Goal: Information Seeking & Learning: Learn about a topic

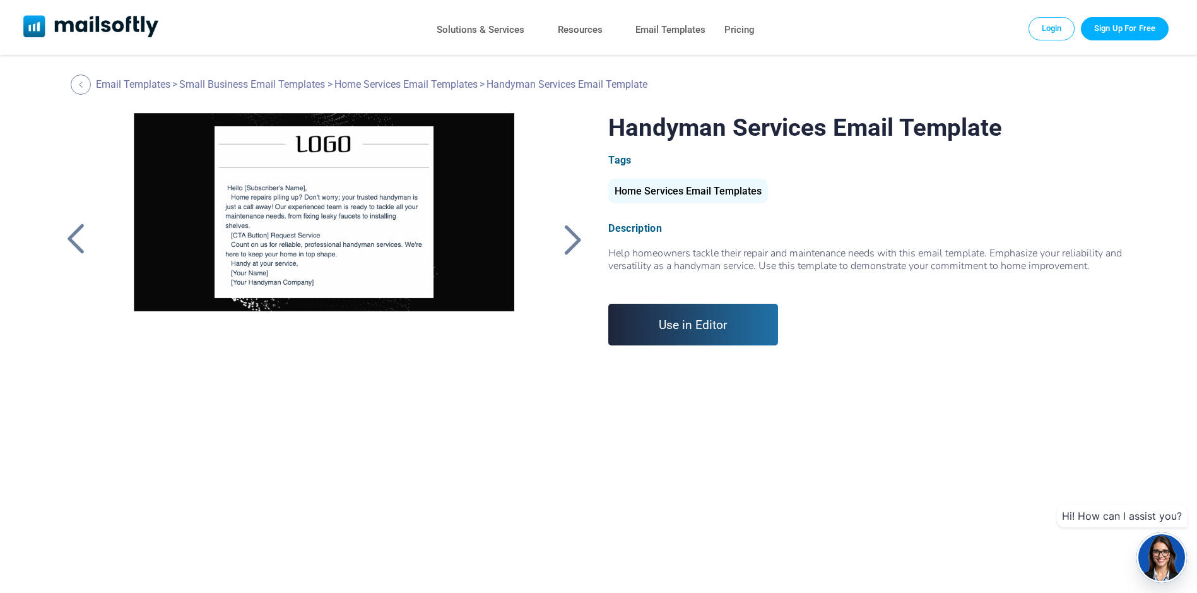
click at [567, 239] on div at bounding box center [573, 239] width 32 height 33
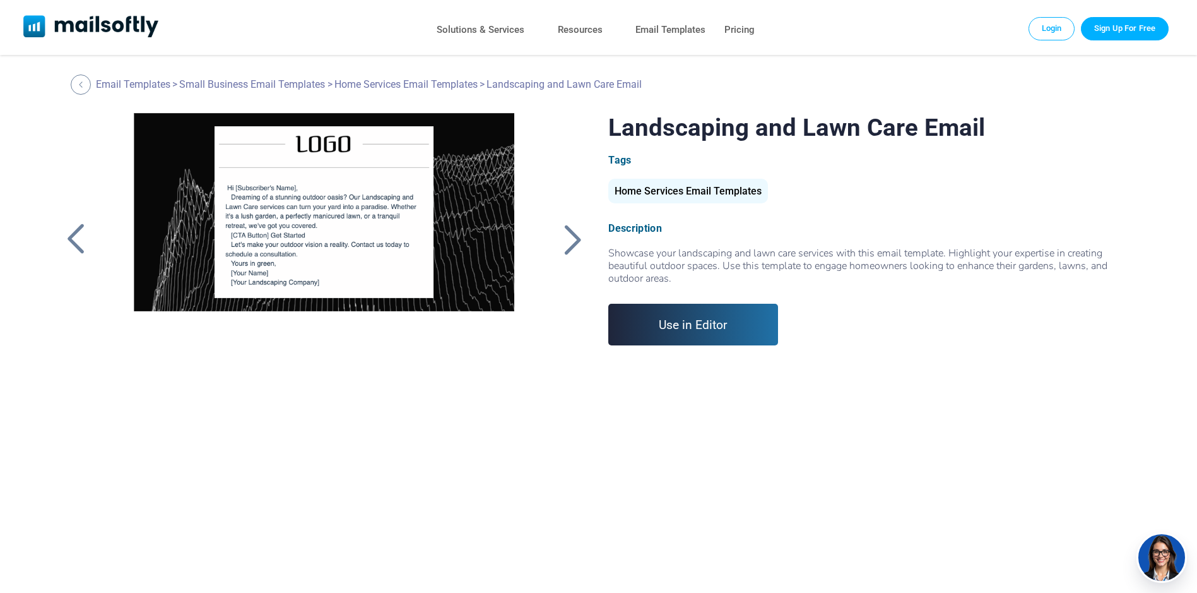
click at [570, 239] on div at bounding box center [573, 239] width 32 height 33
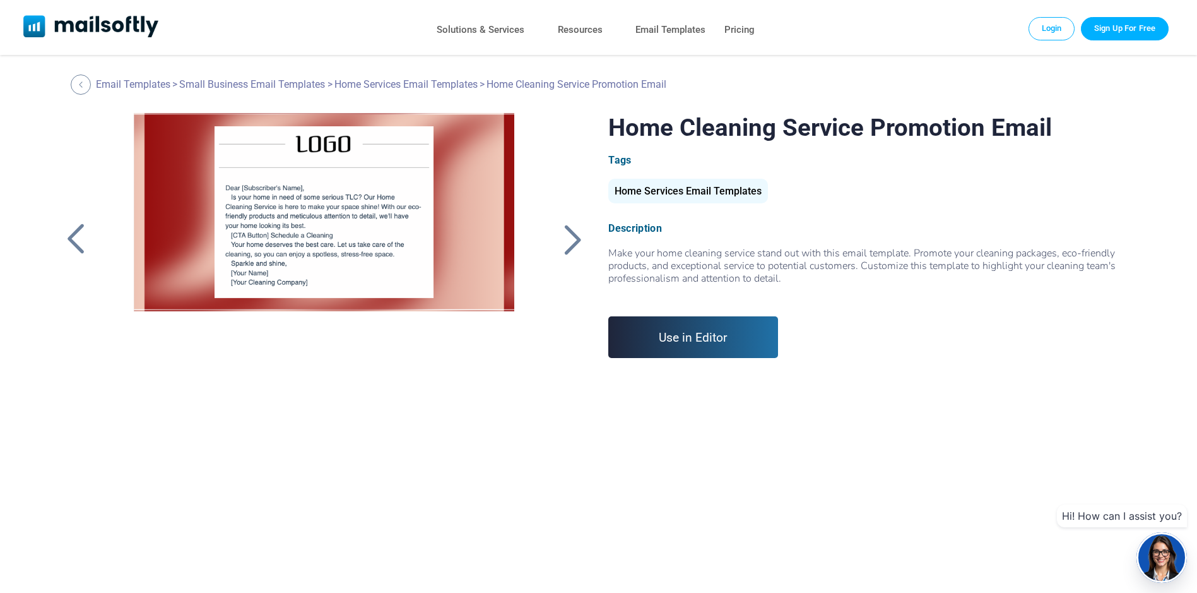
click at [62, 232] on div at bounding box center [76, 239] width 32 height 33
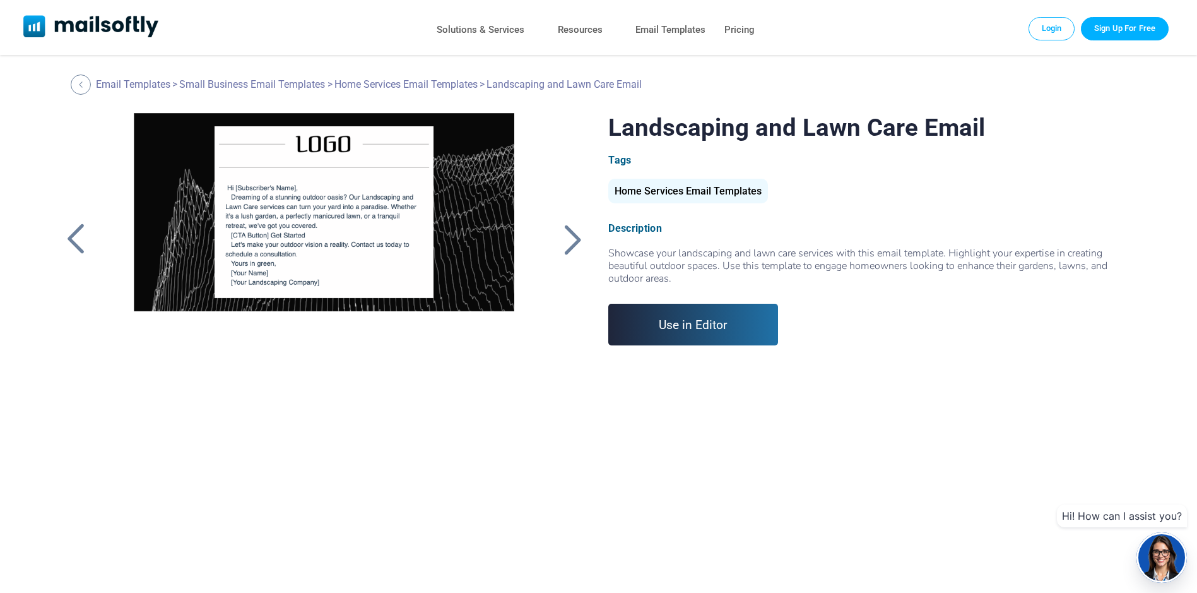
click at [72, 239] on div at bounding box center [76, 239] width 32 height 33
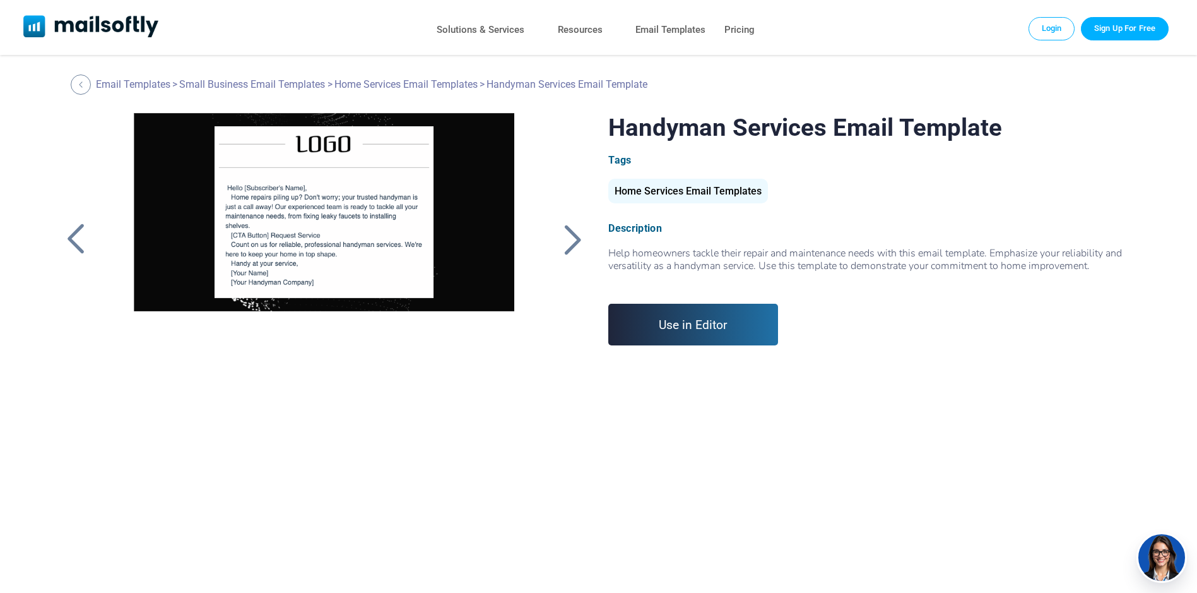
click at [76, 238] on div at bounding box center [76, 239] width 32 height 33
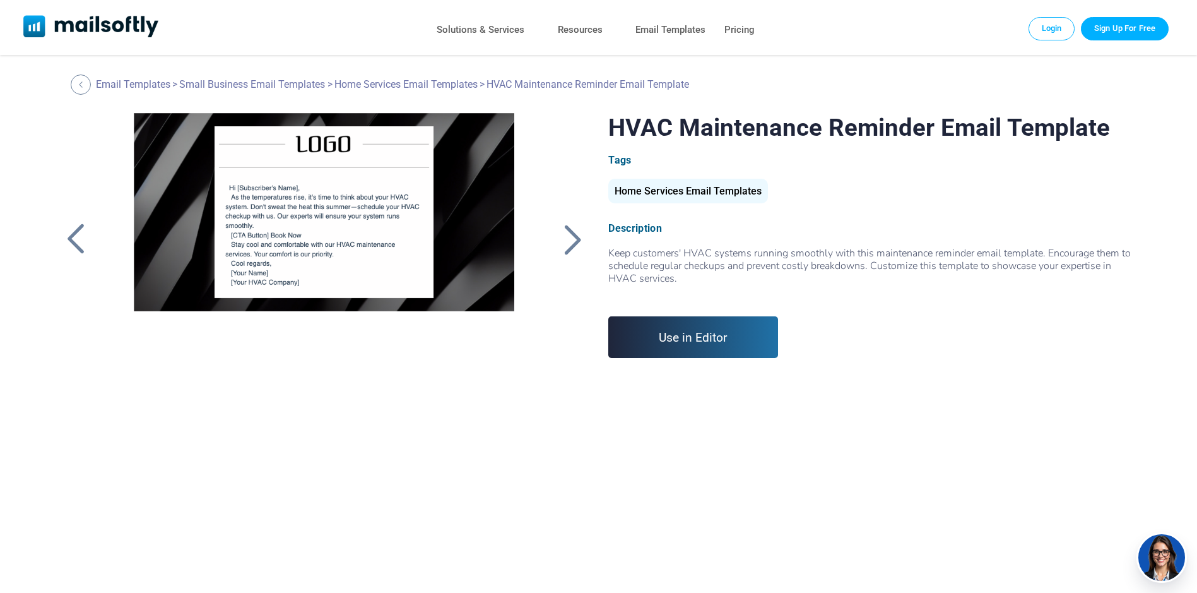
click at [76, 238] on div at bounding box center [76, 239] width 32 height 33
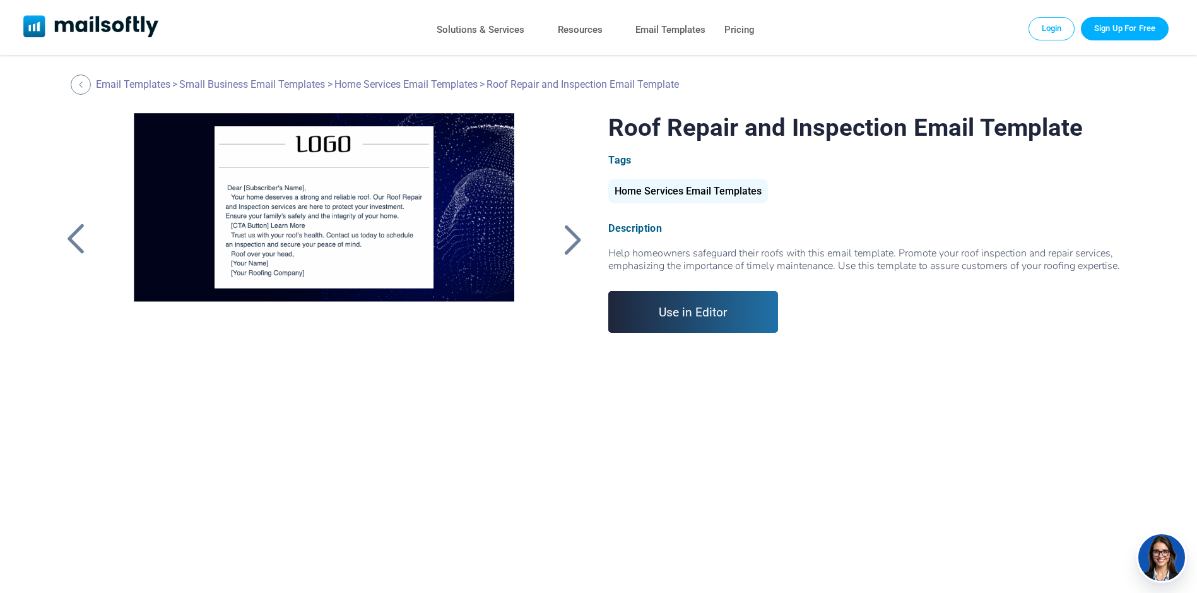
click at [582, 234] on div at bounding box center [573, 239] width 32 height 33
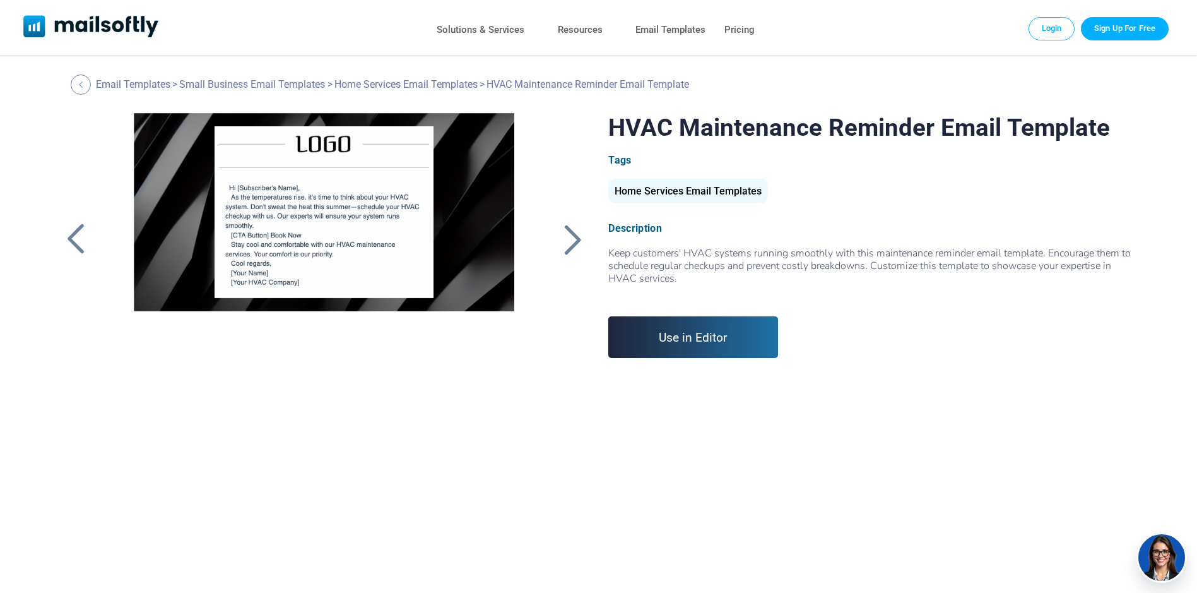
click at [582, 234] on div at bounding box center [573, 239] width 32 height 33
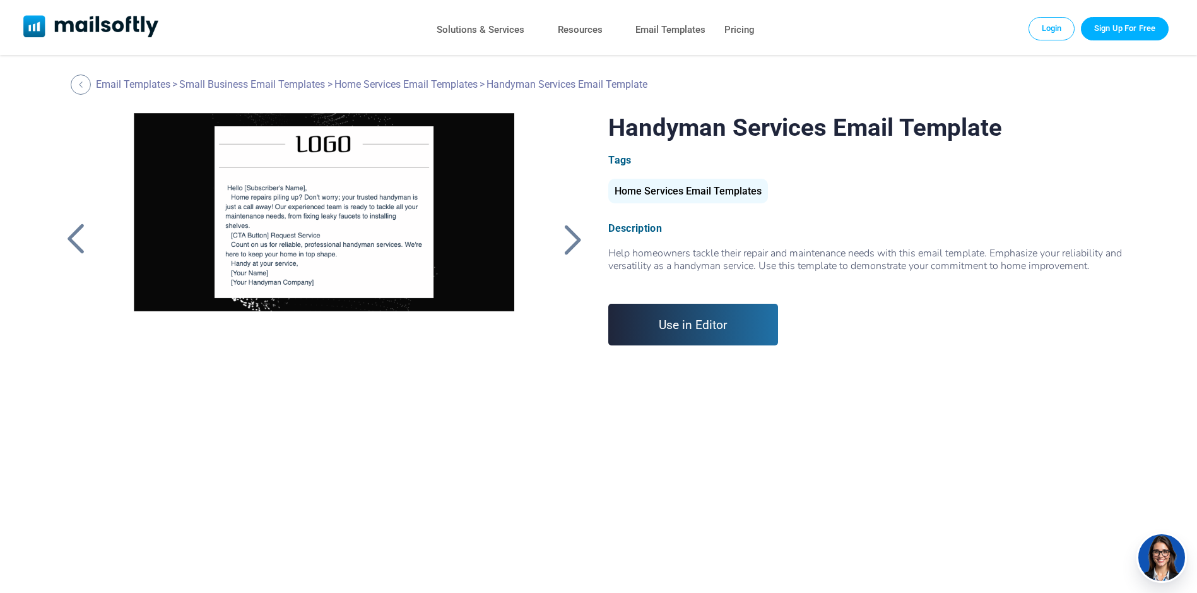
click at [570, 244] on div at bounding box center [573, 239] width 32 height 33
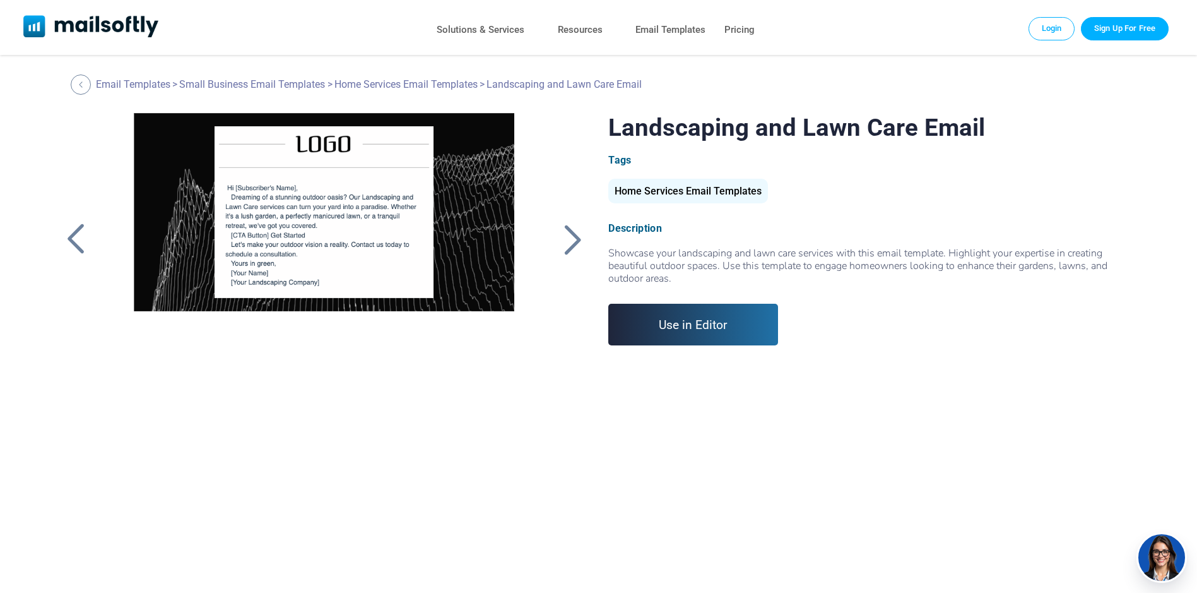
click at [569, 245] on div at bounding box center [573, 239] width 32 height 33
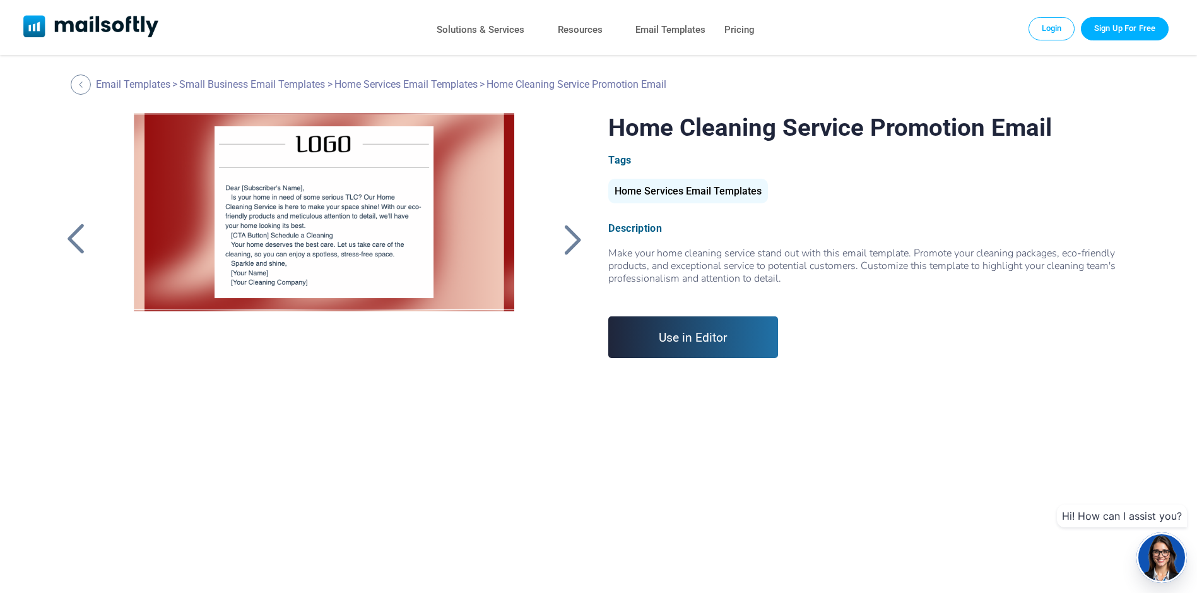
click at [569, 245] on div at bounding box center [573, 239] width 32 height 33
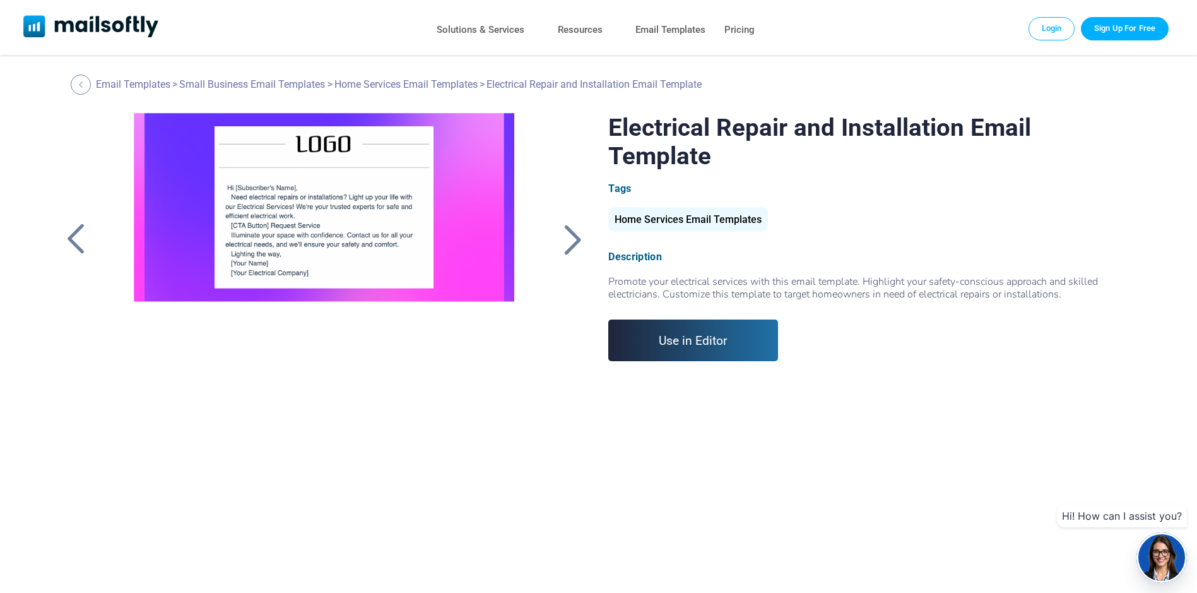
click at [569, 245] on div at bounding box center [573, 239] width 32 height 33
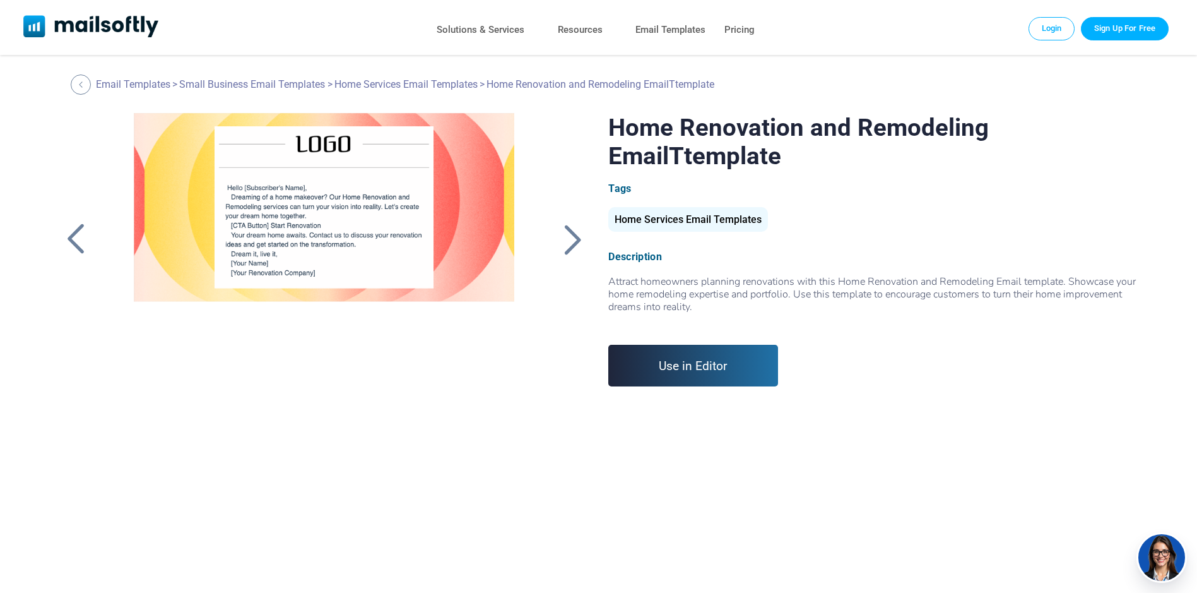
click at [569, 245] on div at bounding box center [573, 239] width 32 height 33
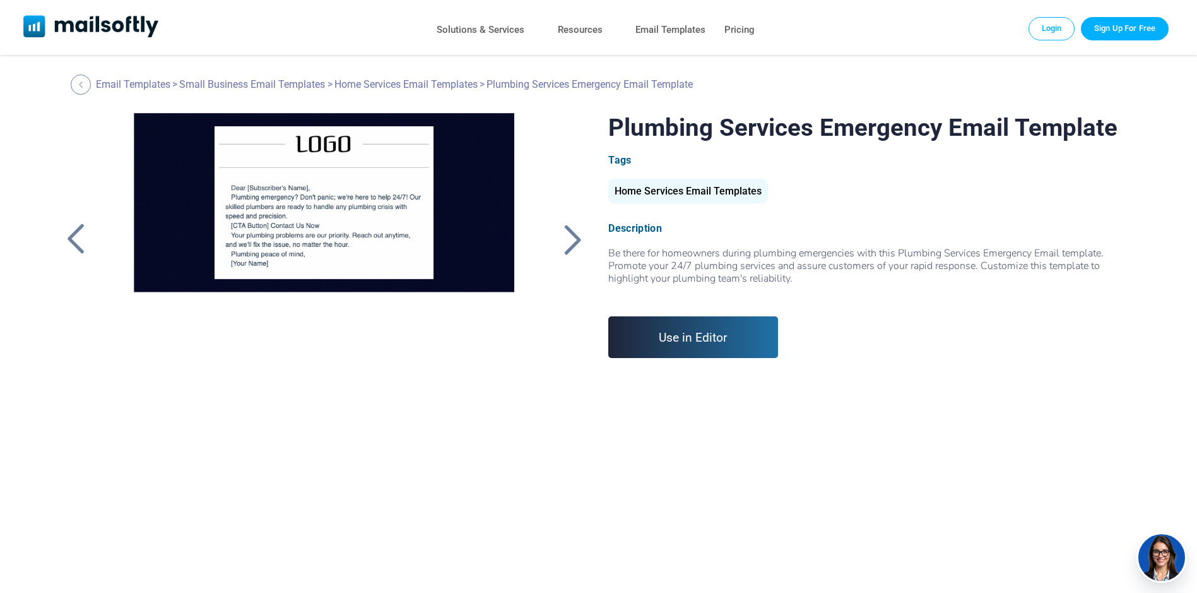
click at [569, 245] on div at bounding box center [573, 239] width 32 height 33
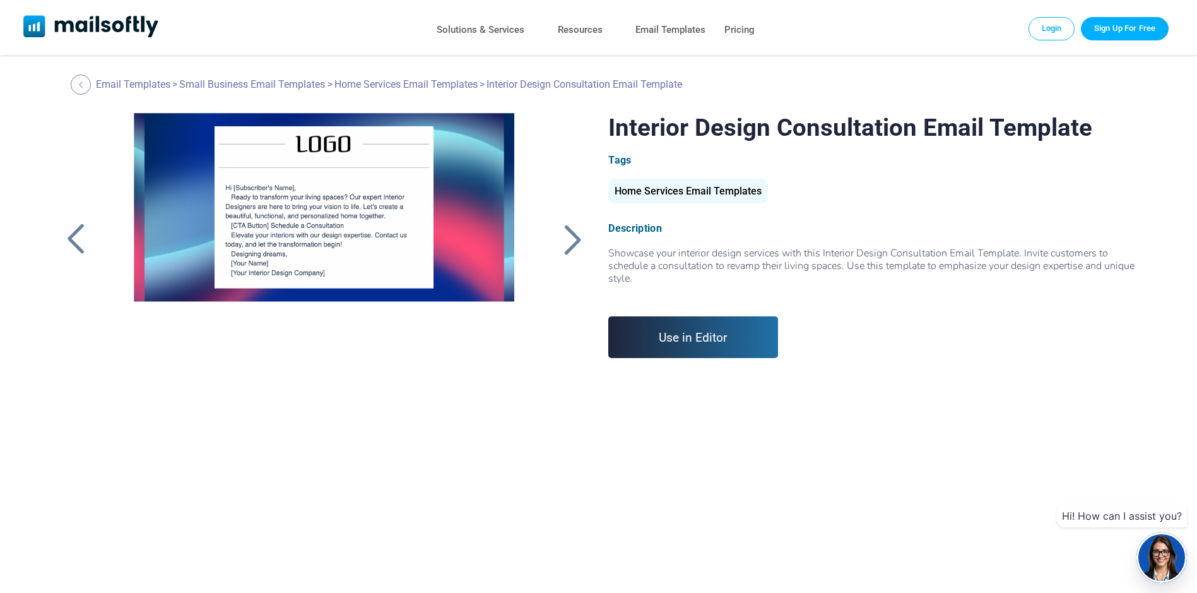
click at [569, 242] on div at bounding box center [573, 239] width 32 height 33
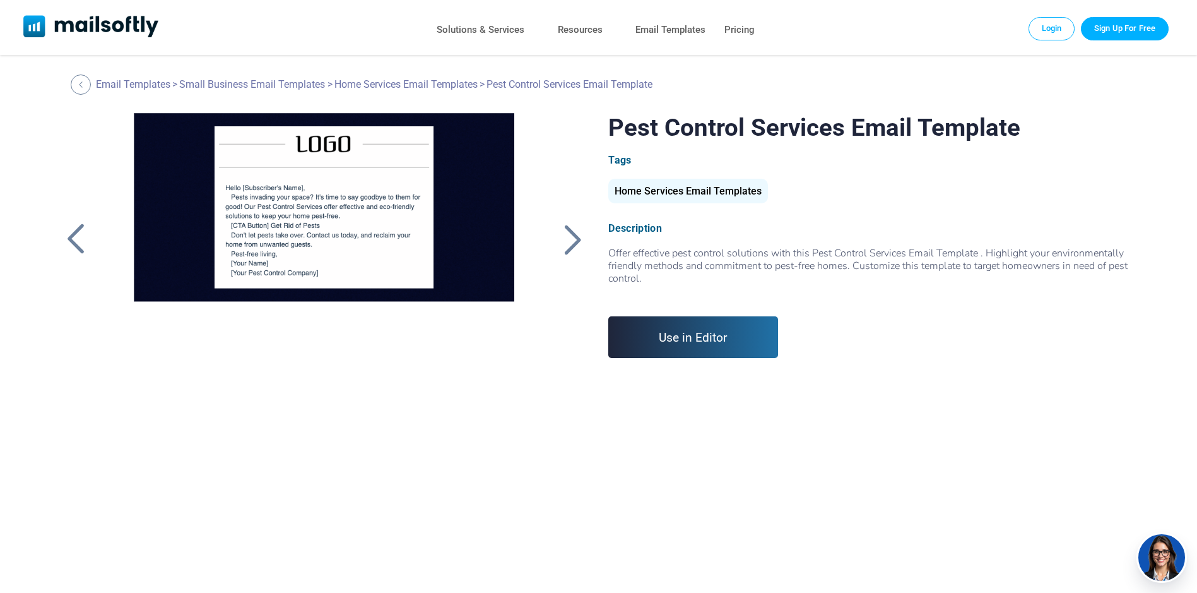
click at [569, 242] on div at bounding box center [573, 239] width 32 height 33
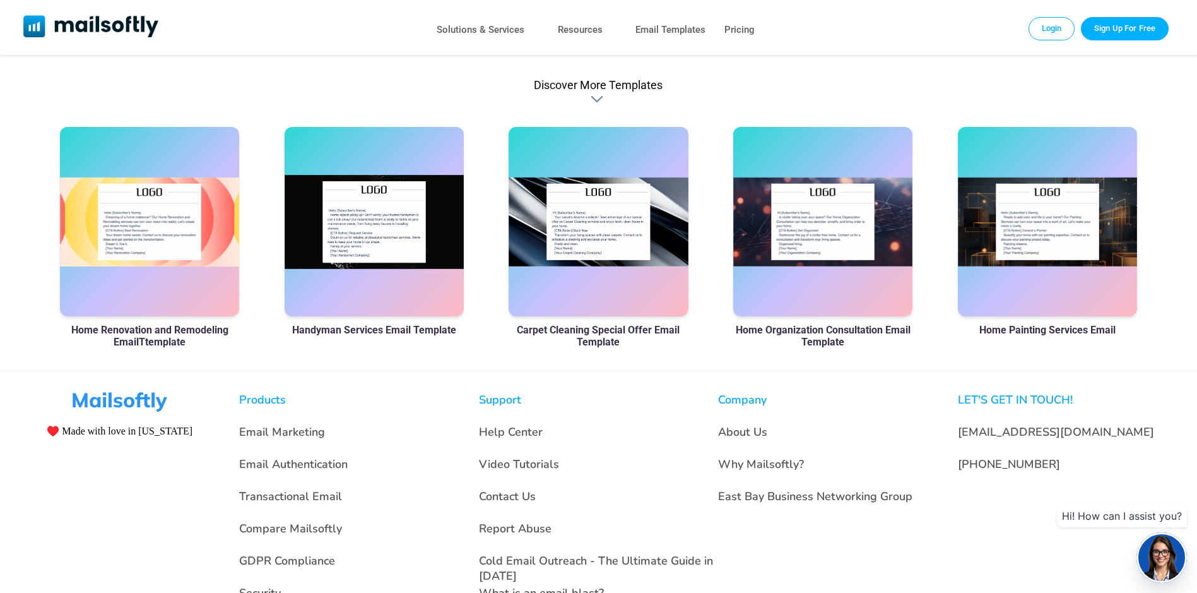
scroll to position [882, 0]
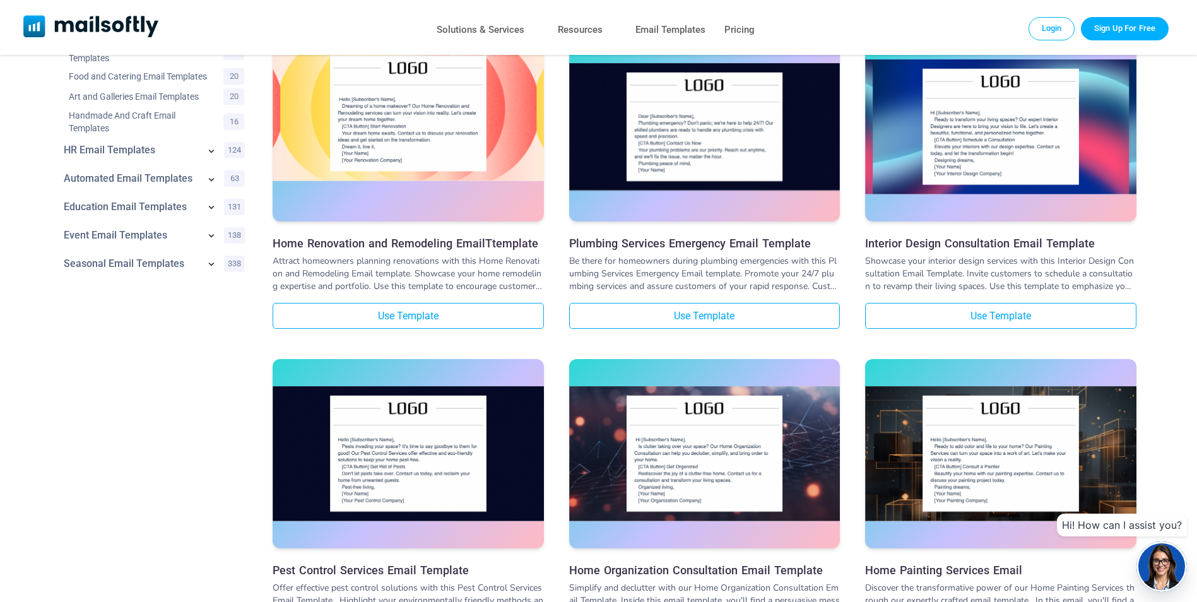
scroll to position [757, 0]
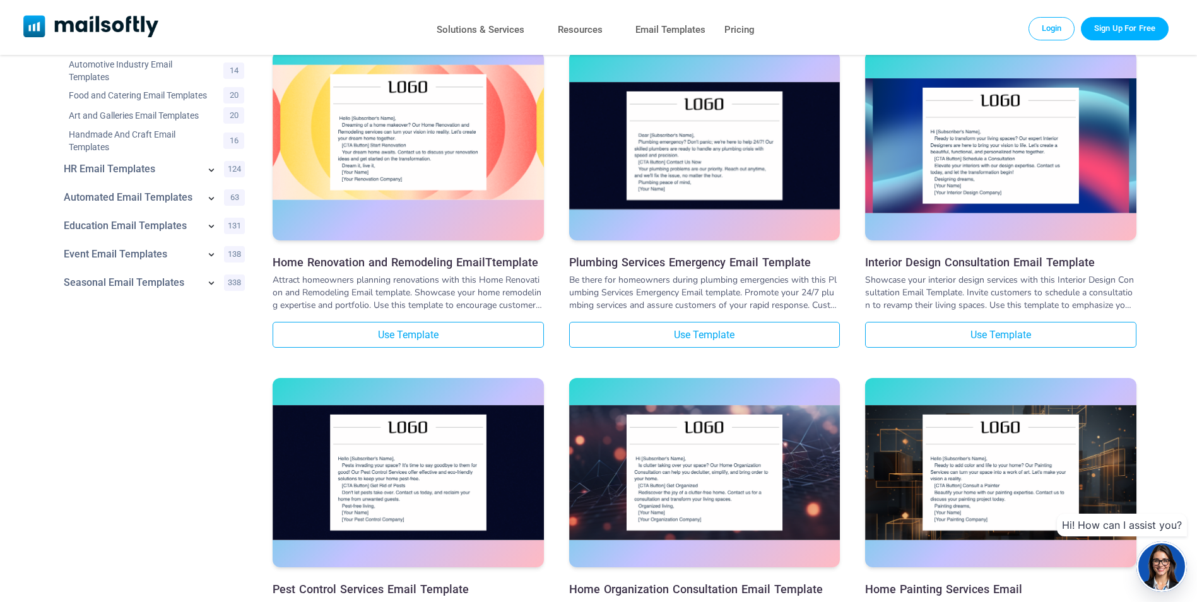
click at [363, 136] on img at bounding box center [408, 132] width 271 height 134
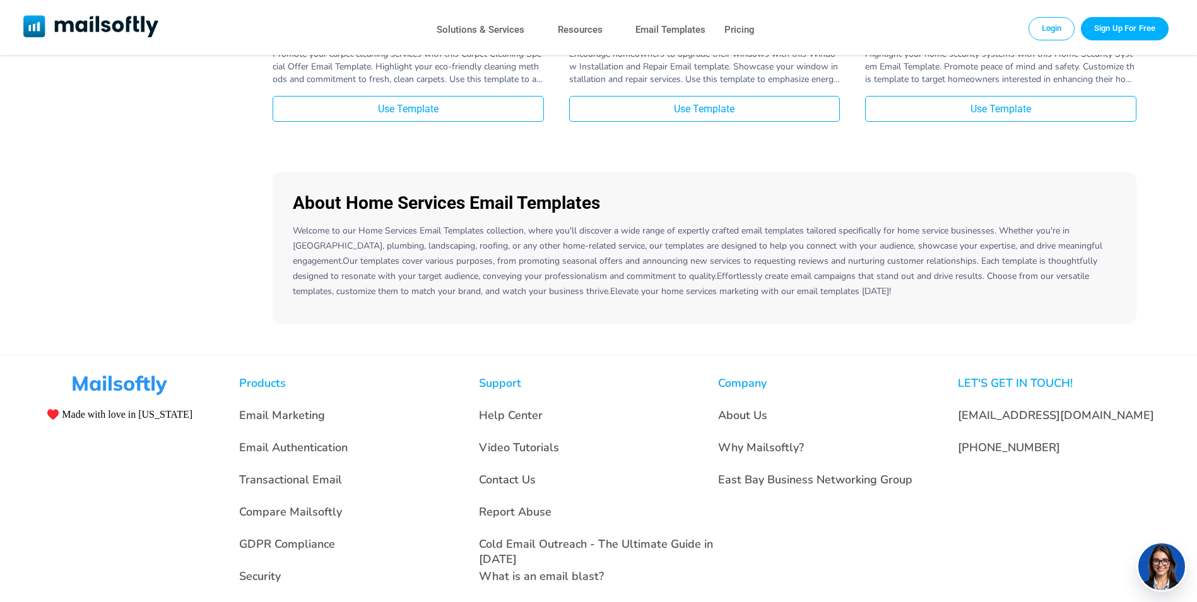
scroll to position [1641, 0]
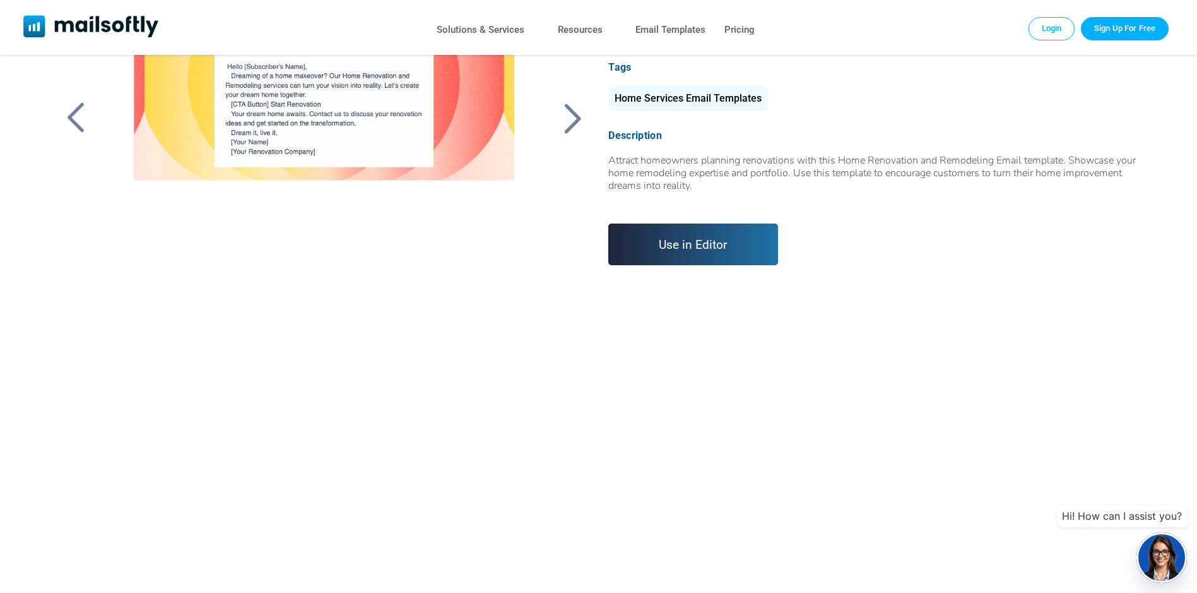
scroll to position [126, 0]
